Goal: Find specific page/section: Find specific page/section

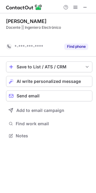
scroll to position [122, 96]
